Goal: Task Accomplishment & Management: Manage account settings

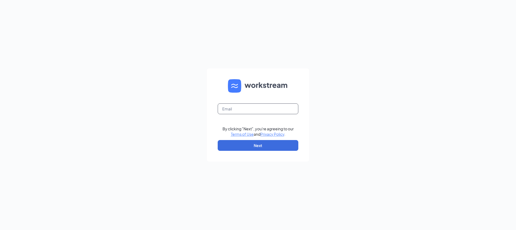
click at [226, 111] on input "text" at bounding box center [258, 108] width 81 height 11
type input "[EMAIL_ADDRESS][DOMAIN_NAME]"
click at [255, 144] on button "Next" at bounding box center [258, 145] width 81 height 11
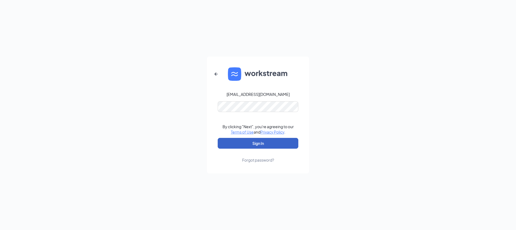
click at [255, 140] on button "Sign In" at bounding box center [258, 143] width 81 height 11
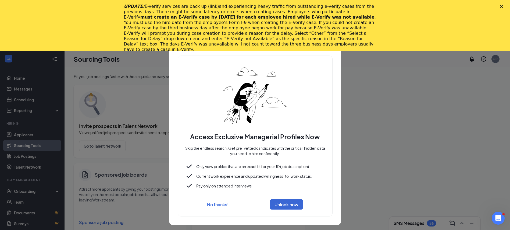
click at [255, 140] on h2 "Access Exclusive Managerial Profiles Now" at bounding box center [254, 135] width 141 height 9
click at [503, 6] on icon "Close" at bounding box center [501, 6] width 3 height 3
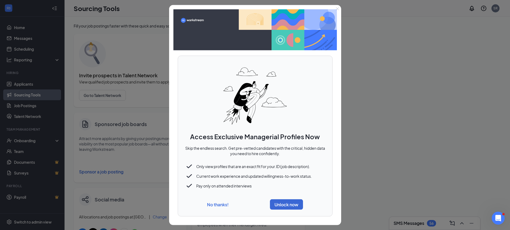
click at [217, 203] on button "No thanks!" at bounding box center [218, 204] width 22 height 6
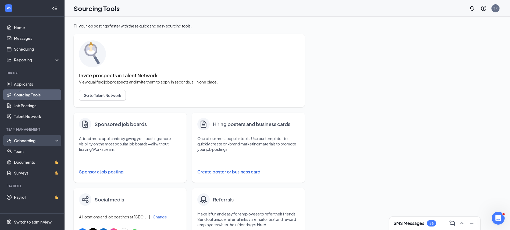
click at [23, 141] on div "Onboarding" at bounding box center [34, 140] width 41 height 5
click at [23, 148] on link "Overview" at bounding box center [37, 151] width 46 height 11
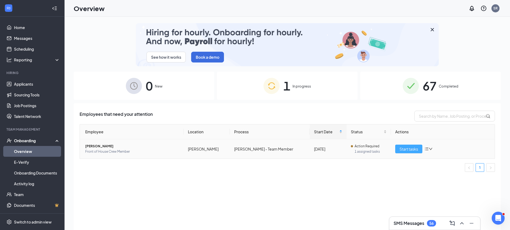
click at [406, 149] on span "Start tasks" at bounding box center [408, 149] width 19 height 6
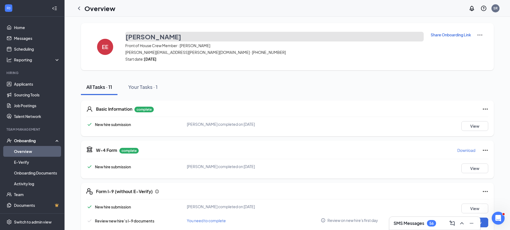
click at [347, 33] on button "Elijah Evans" at bounding box center [274, 37] width 298 height 10
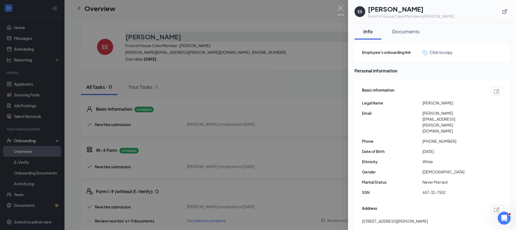
click at [347, 33] on div at bounding box center [258, 115] width 516 height 230
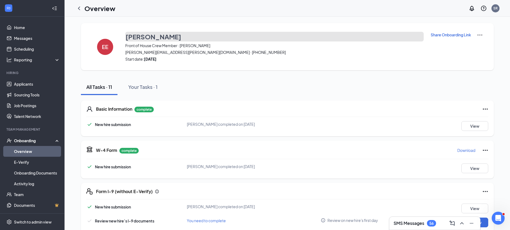
click at [347, 33] on button "Elijah Evans" at bounding box center [274, 37] width 298 height 10
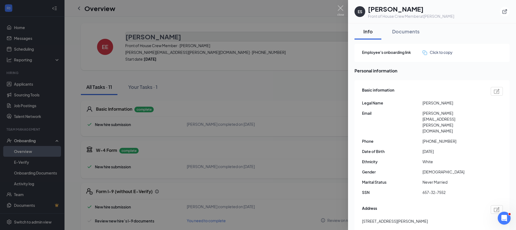
click at [347, 33] on div at bounding box center [258, 115] width 516 height 230
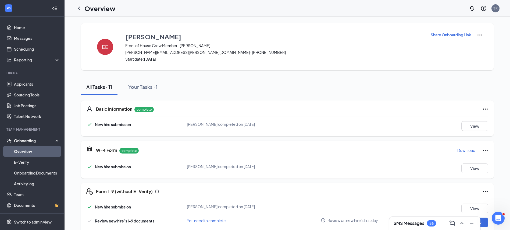
click at [345, 92] on div "All Tasks · 11 Your Tasks · 1" at bounding box center [287, 87] width 413 height 16
click at [495, 7] on div "SR" at bounding box center [495, 8] width 4 height 5
click at [445, 81] on div "Log out" at bounding box center [469, 82] width 58 height 5
